Goal: Task Accomplishment & Management: Manage account settings

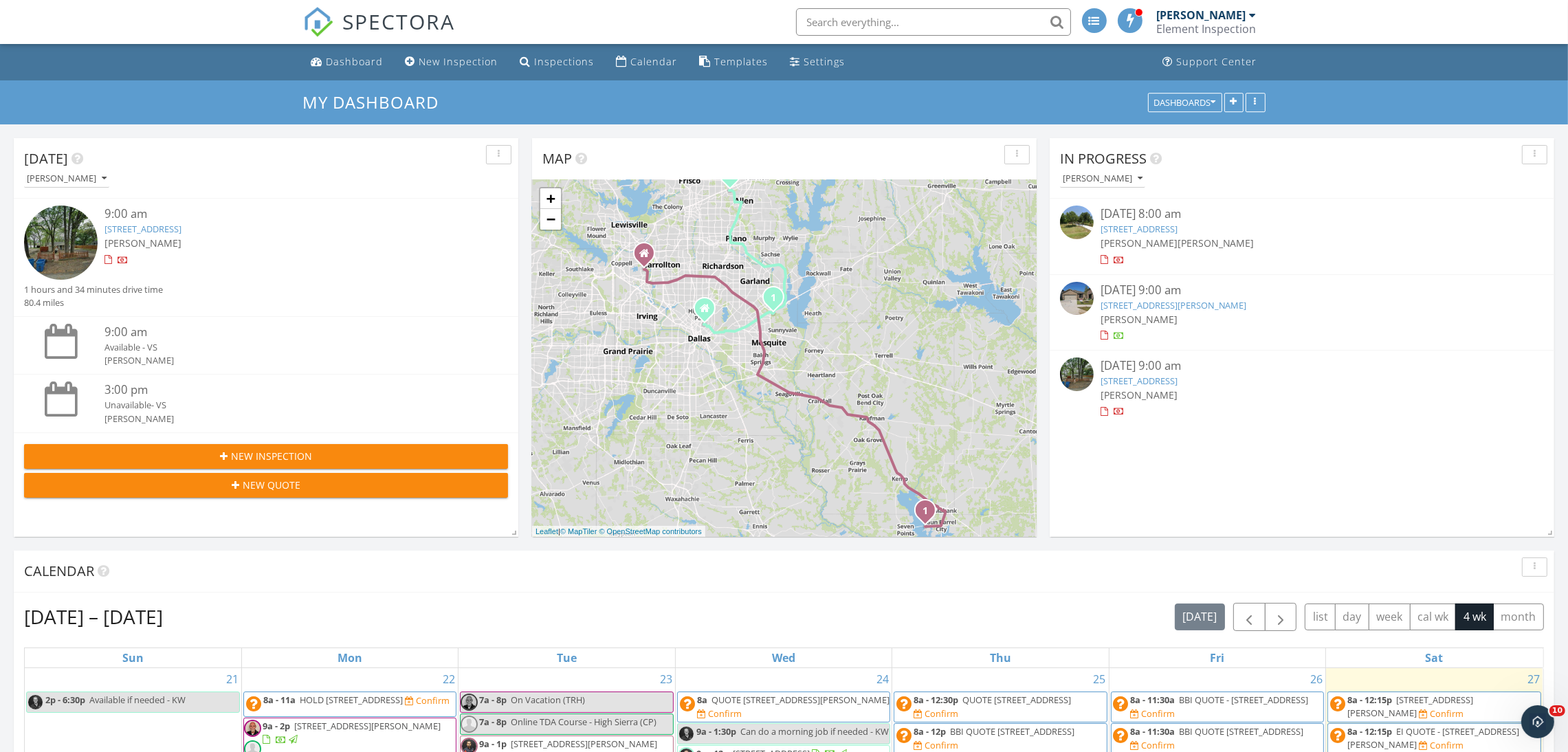
click at [60, 241] on img at bounding box center [60, 242] width 73 height 73
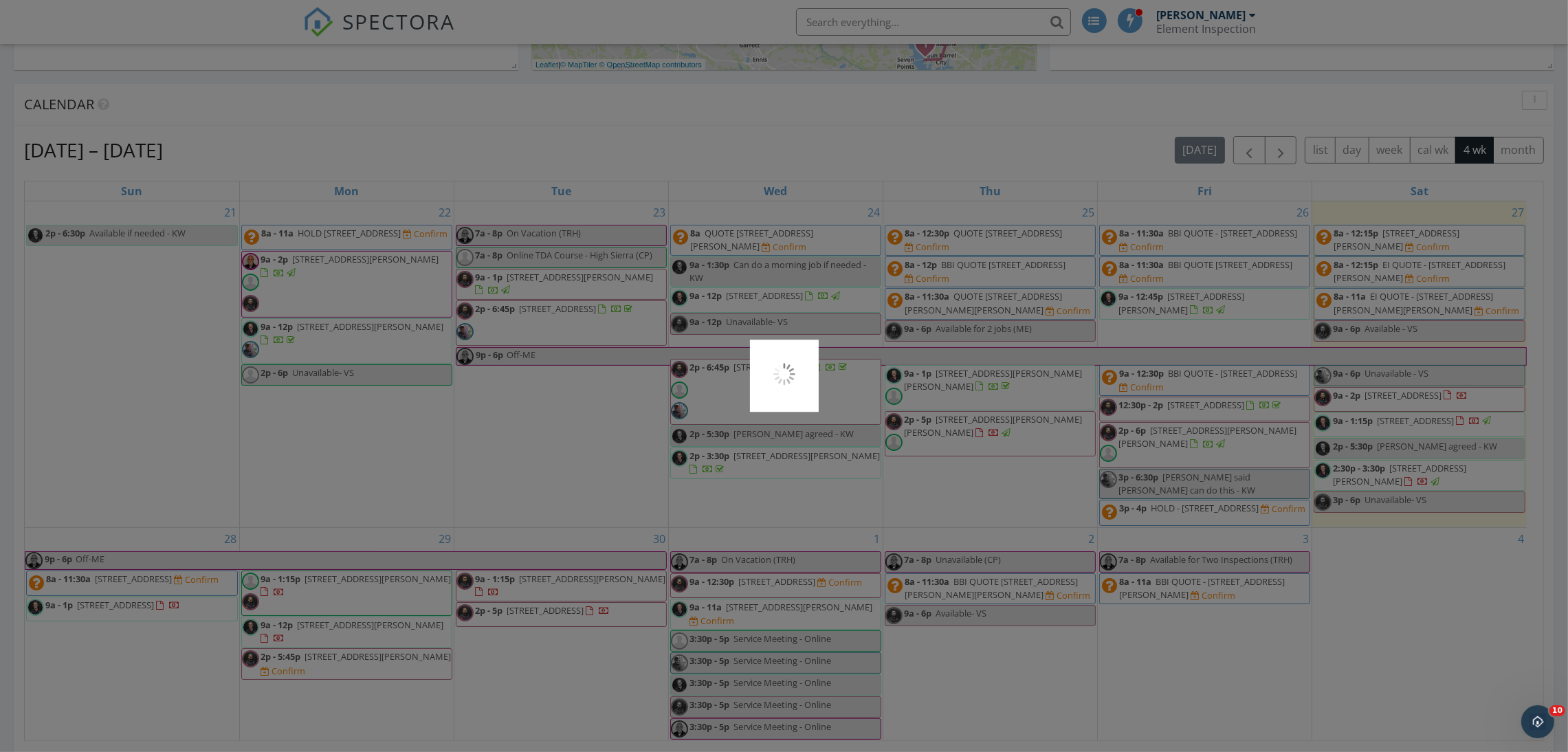
scroll to position [477, 0]
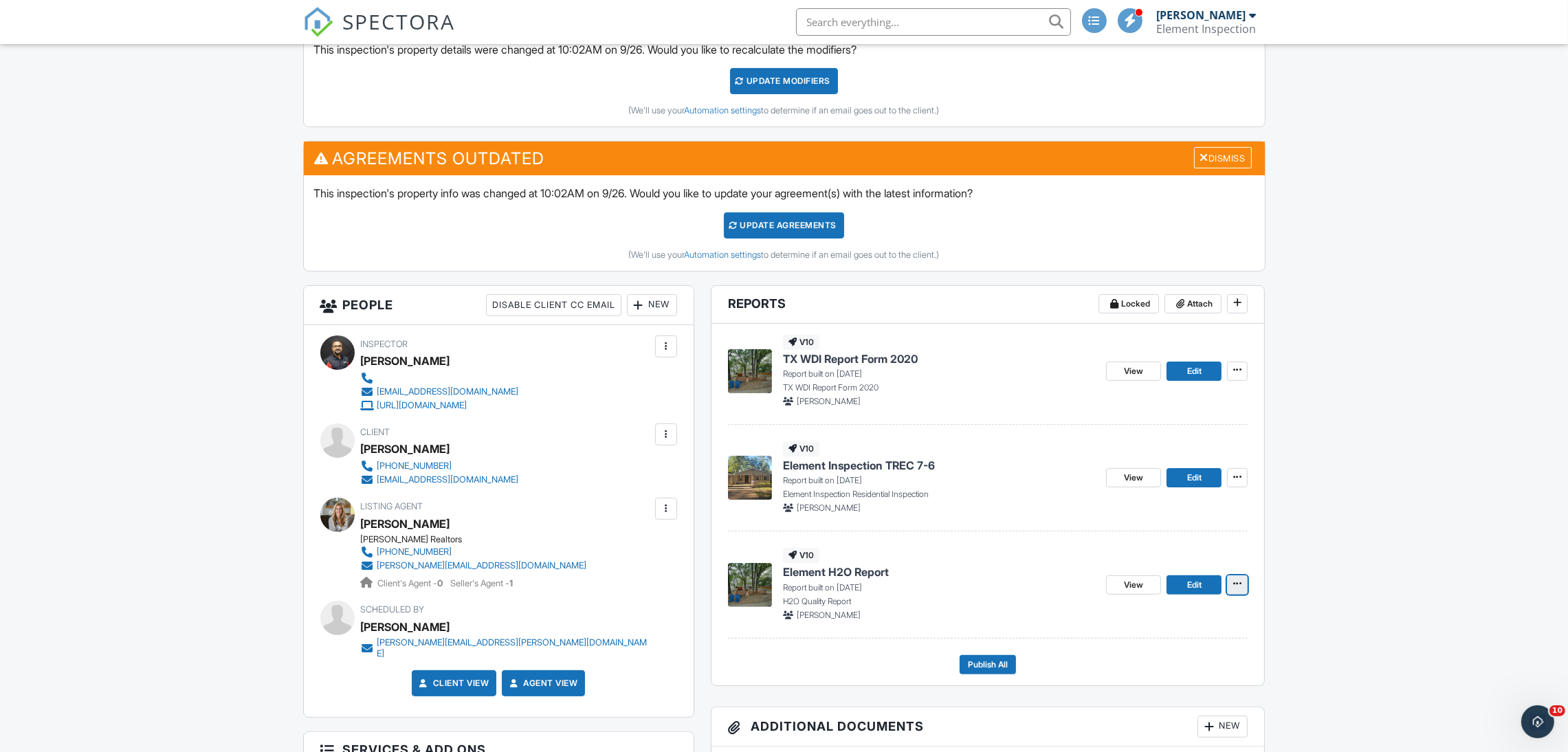
click at [1232, 582] on span at bounding box center [1237, 584] width 14 height 14
click at [1129, 685] on input "Delete Report" at bounding box center [1169, 688] width 140 height 31
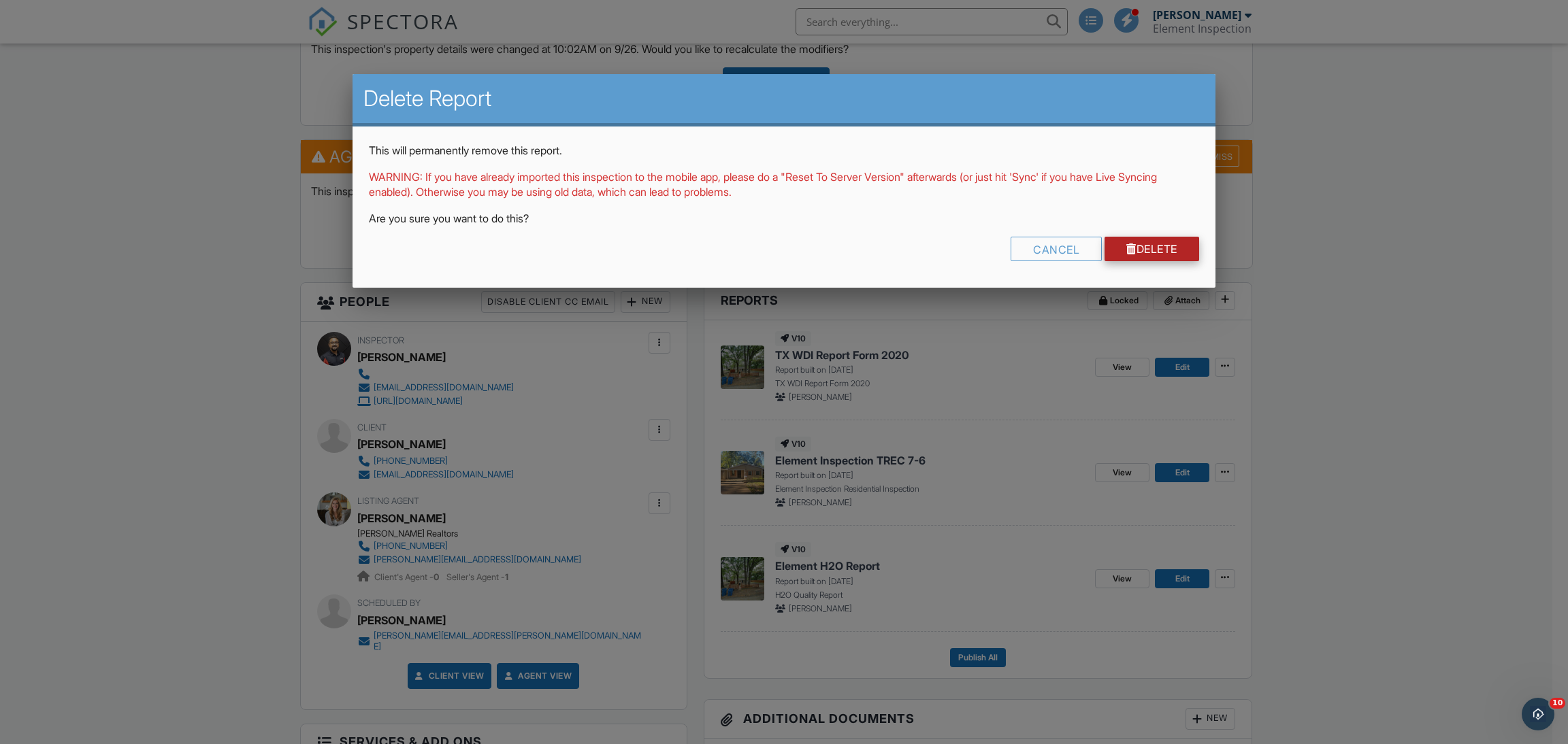
click at [1158, 249] on link "Delete" at bounding box center [1152, 249] width 95 height 24
